Goal: Information Seeking & Learning: Find specific fact

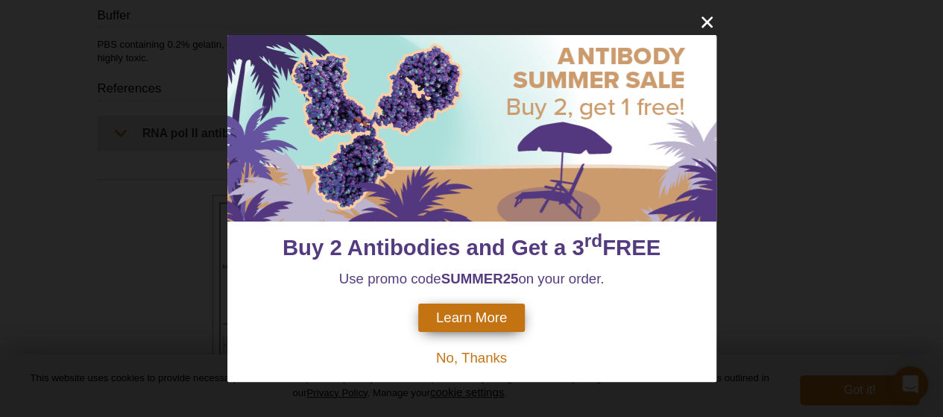
scroll to position [1022, 0]
click at [705, 17] on icon "close" at bounding box center [707, 22] width 19 height 19
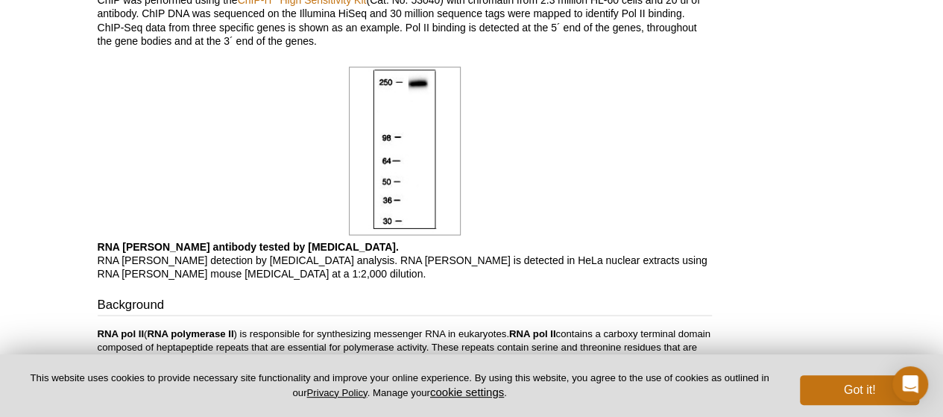
scroll to position [1469, 0]
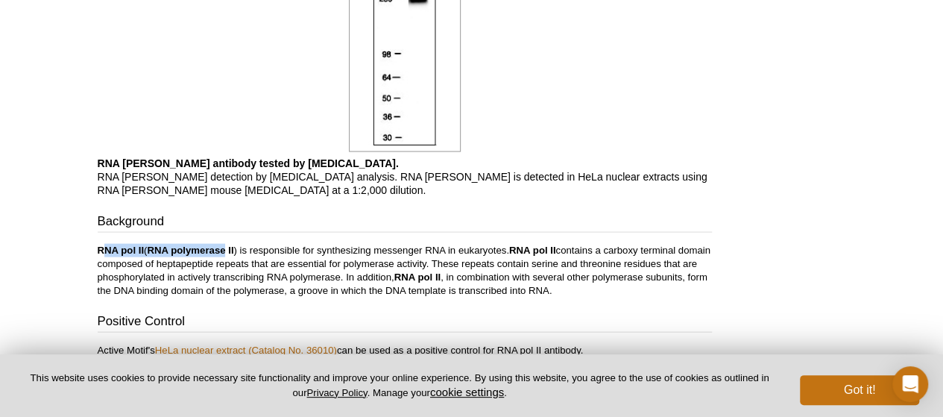
drag, startPoint x: 101, startPoint y: 233, endPoint x: 225, endPoint y: 238, distance: 124.6
click at [225, 244] on p "RNA [PERSON_NAME] ( RNA polymerase II ) is responsible for synthesizing messeng…" at bounding box center [405, 271] width 614 height 54
drag, startPoint x: 239, startPoint y: 236, endPoint x: 86, endPoint y: 230, distance: 152.2
copy p "RNA [PERSON_NAME] ( RNA polymerase II )"
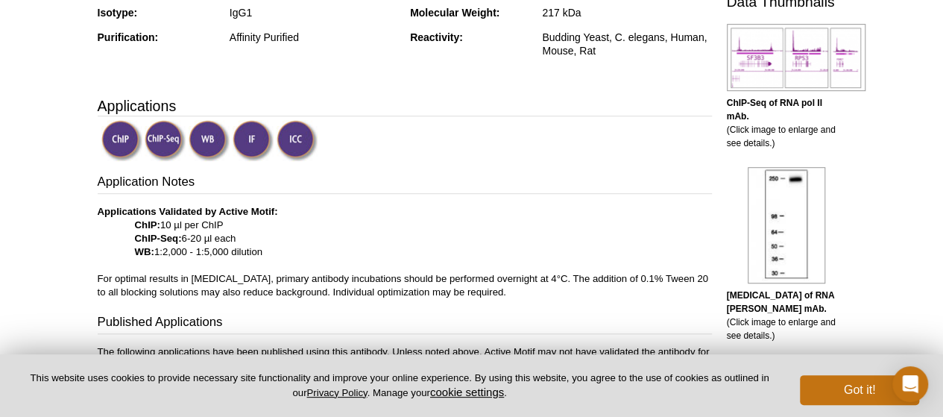
scroll to position [201, 0]
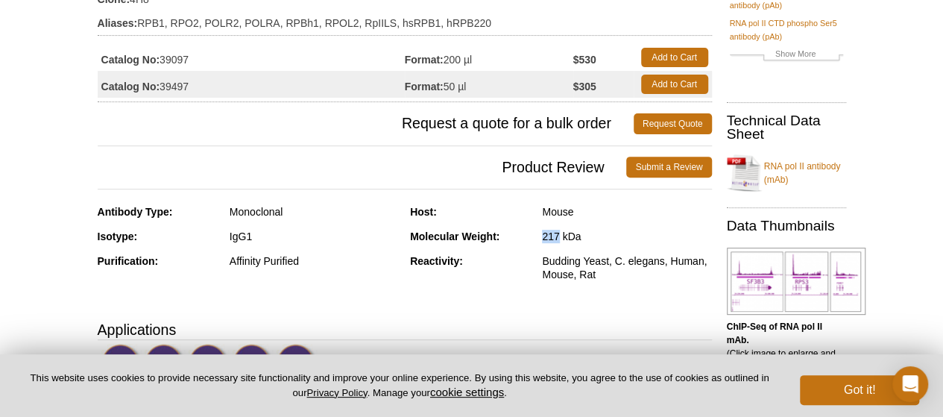
drag, startPoint x: 536, startPoint y: 238, endPoint x: 559, endPoint y: 240, distance: 22.5
click at [559, 240] on div "Molecular Weight: 217 kDa" at bounding box center [561, 242] width 302 height 25
copy div "217"
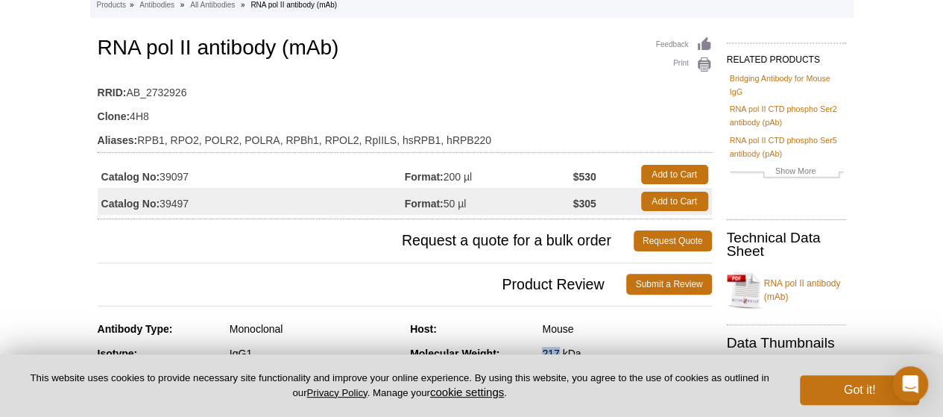
scroll to position [0, 0]
